Goal: Transaction & Acquisition: Purchase product/service

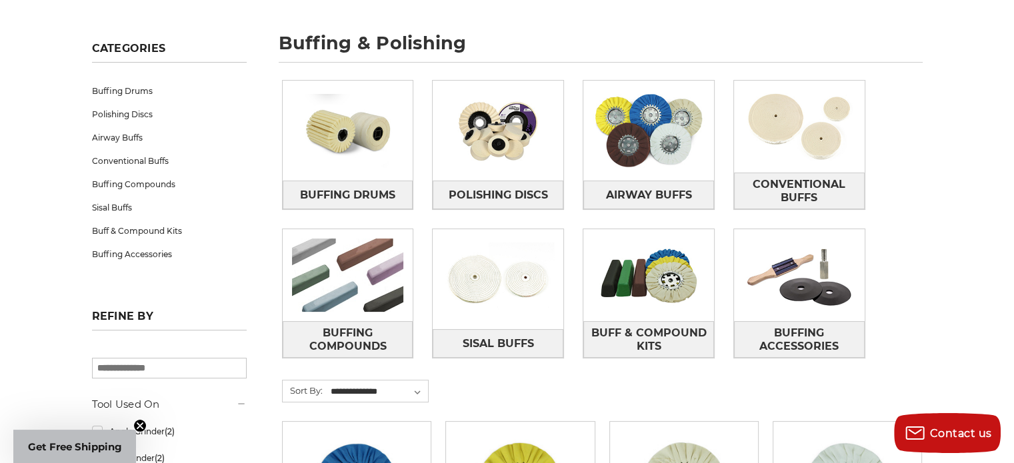
scroll to position [111, 0]
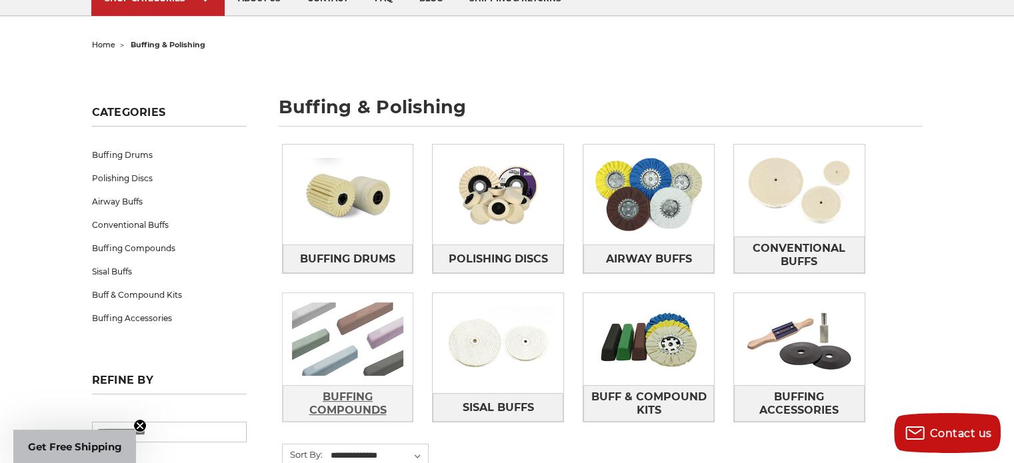
click at [337, 397] on span "Buffing Compounds" at bounding box center [347, 404] width 129 height 36
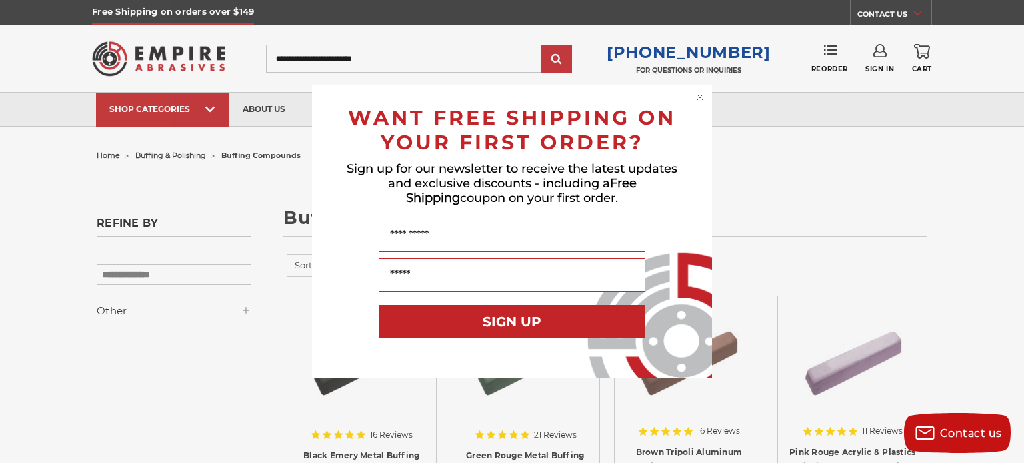
click at [698, 93] on circle "Close dialog" at bounding box center [700, 97] width 13 height 13
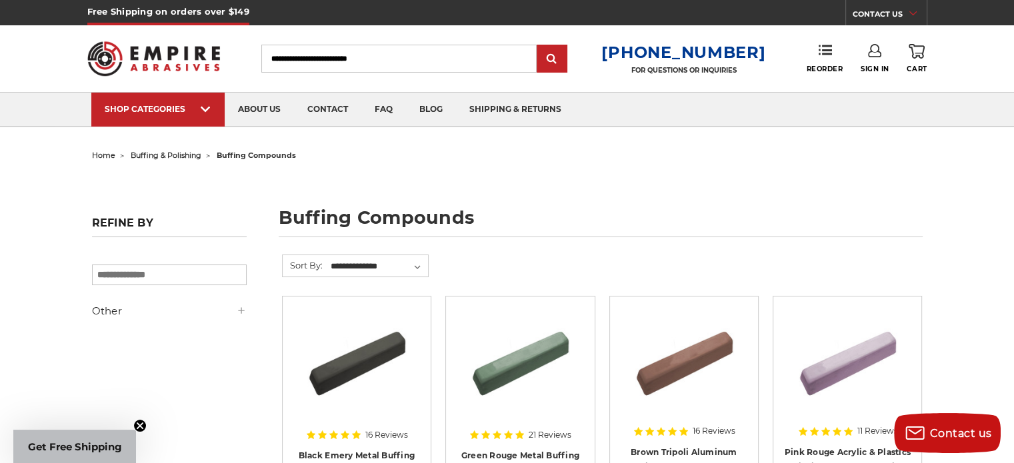
click at [698, 93] on ul "SHOP CATEGORIES sanding belts 3/8" x 13" 1/2" x 18" 1/2" x 24" faq" at bounding box center [507, 109] width 832 height 33
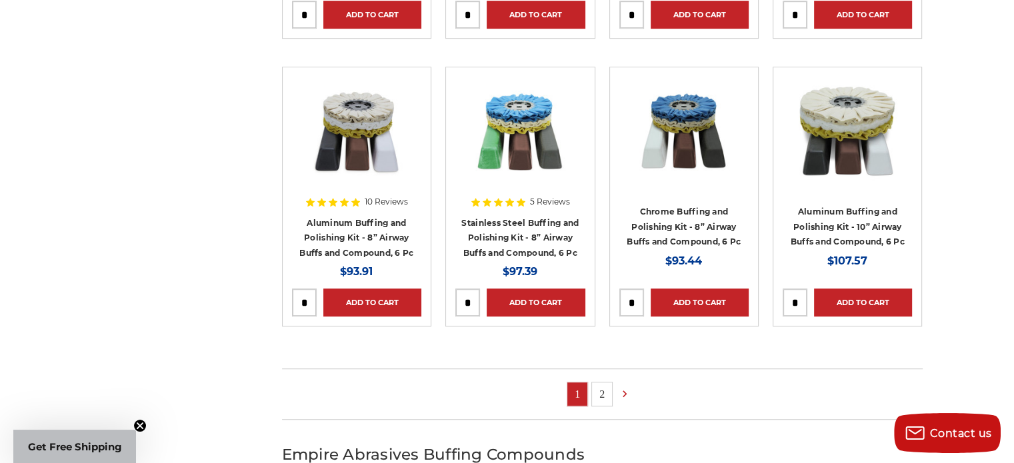
scroll to position [810, 0]
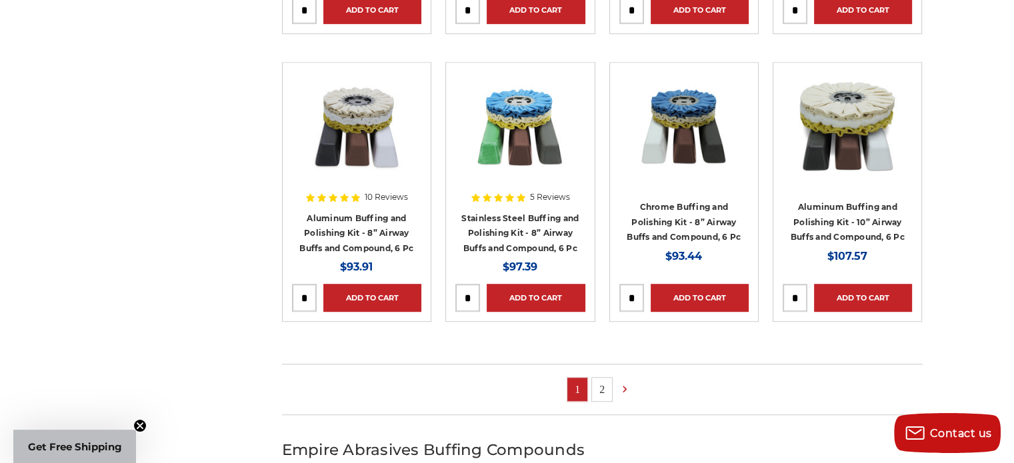
click at [605, 391] on link "2" at bounding box center [602, 389] width 20 height 23
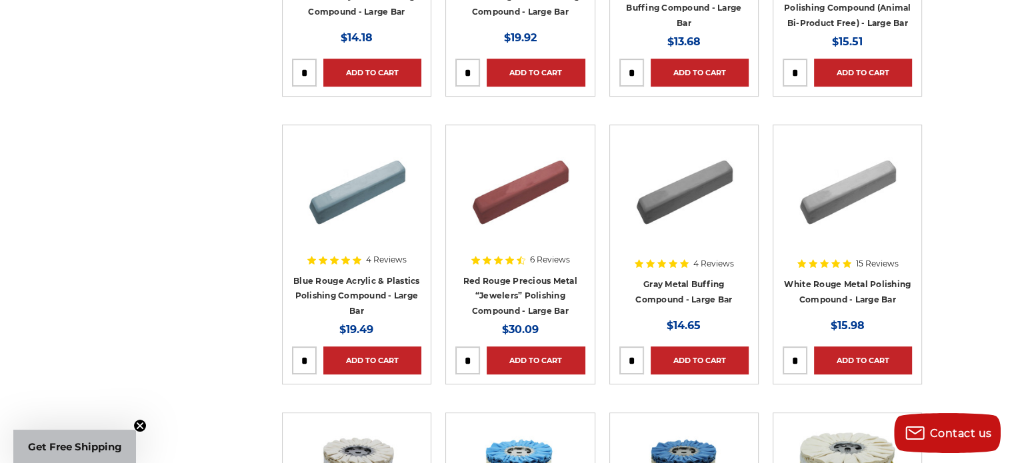
scroll to position [484, 0]
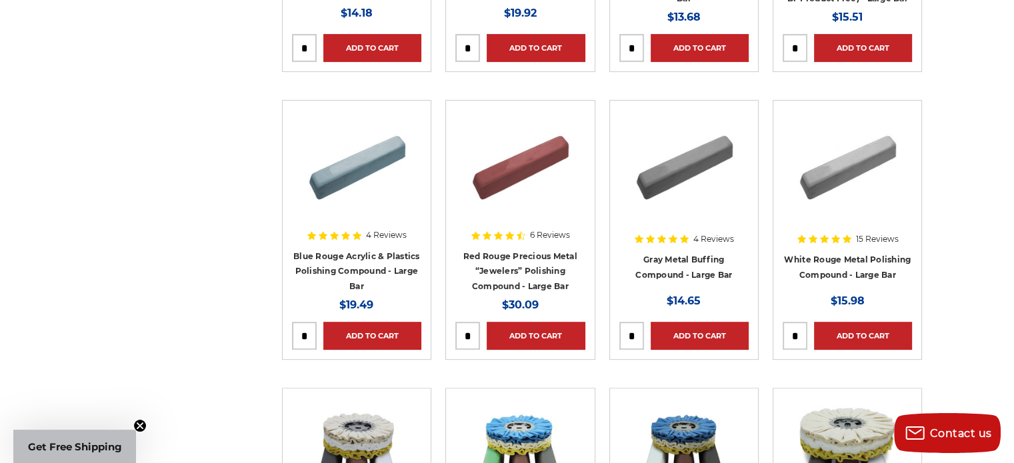
click at [877, 115] on img at bounding box center [847, 163] width 107 height 107
